Goal: Task Accomplishment & Management: Manage account settings

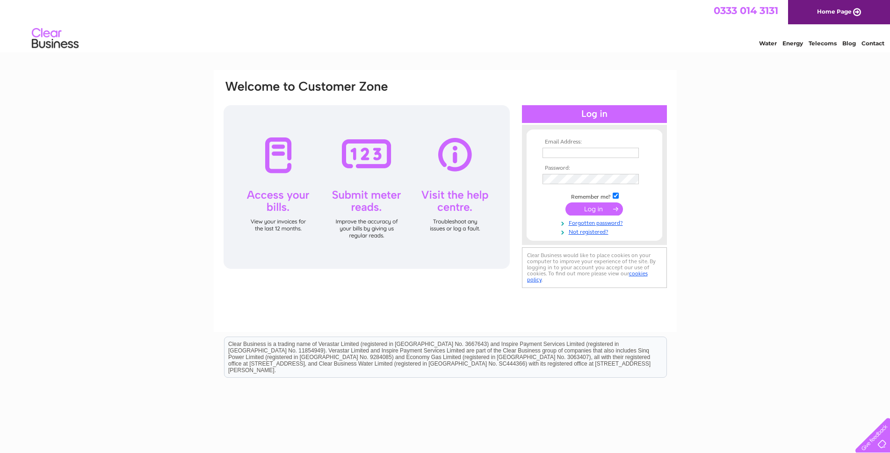
type input "burdenbespokejoinery@gmail.com"
click at [600, 208] on input "submit" at bounding box center [594, 208] width 58 height 13
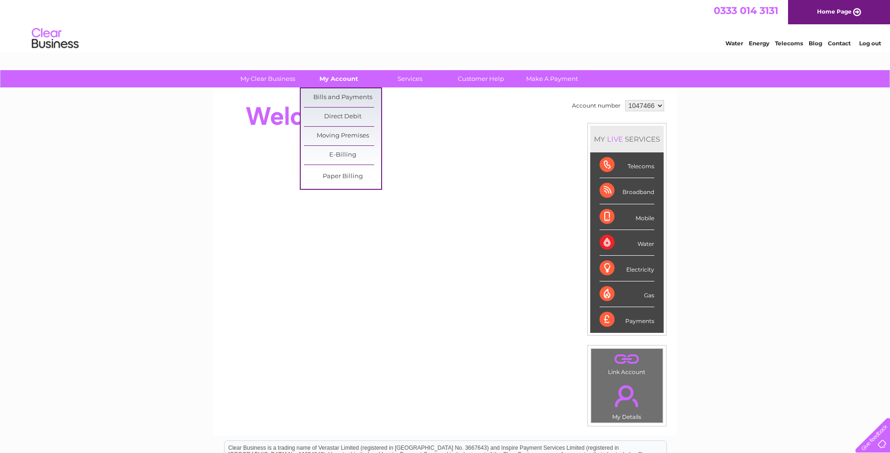
click at [342, 80] on link "My Account" at bounding box center [338, 78] width 77 height 17
click at [347, 100] on link "Bills and Payments" at bounding box center [342, 97] width 77 height 19
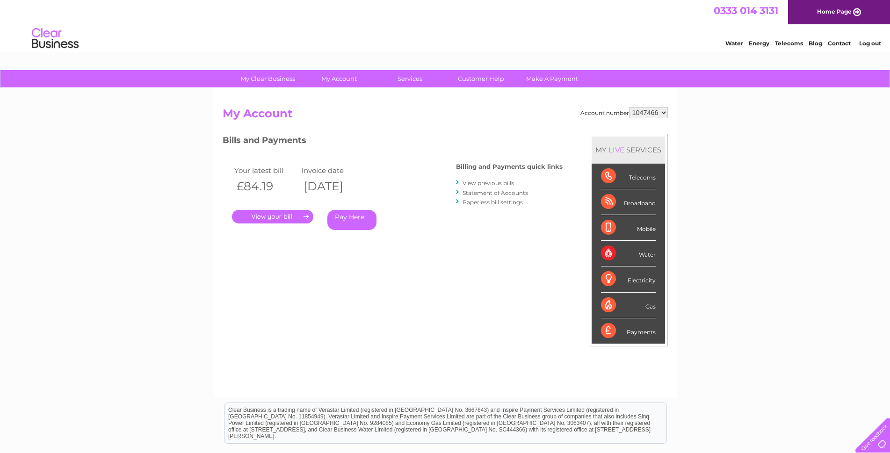
click at [270, 217] on link "." at bounding box center [272, 217] width 81 height 14
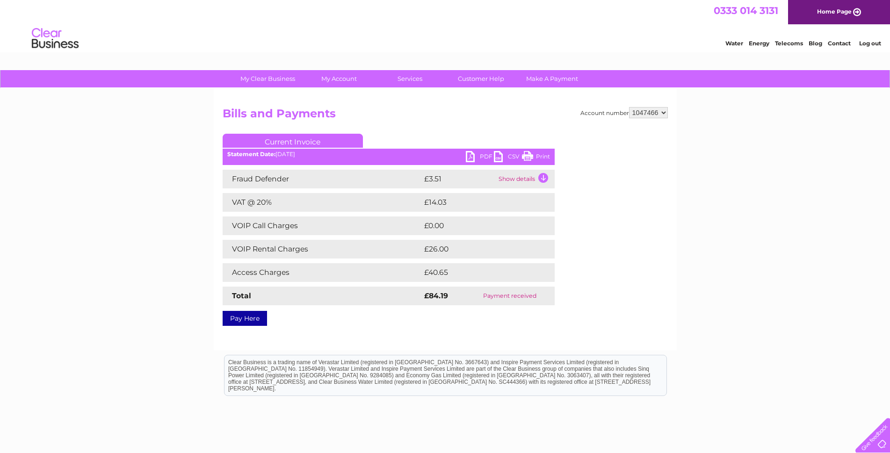
click at [524, 157] on link "Print" at bounding box center [536, 158] width 28 height 14
